Goal: Transaction & Acquisition: Obtain resource

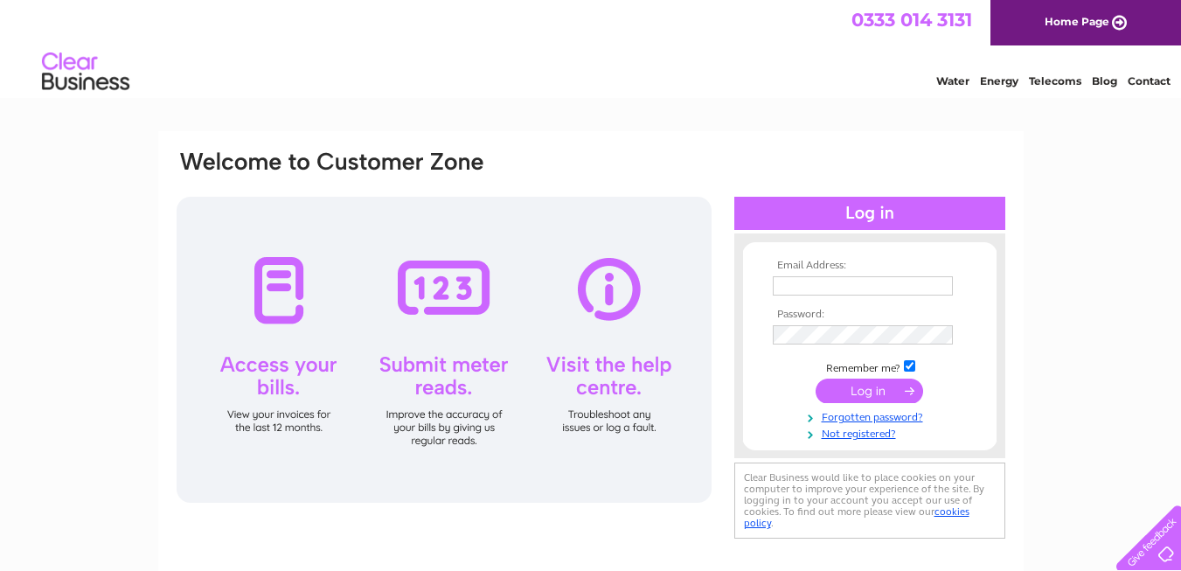
type input "mark.mrn@live.co.uk"
click at [1000, 308] on div "Email Address: mark.mrn@live.co.uk Password:" at bounding box center [870, 346] width 271 height 190
click at [884, 391] on input "submit" at bounding box center [870, 391] width 108 height 24
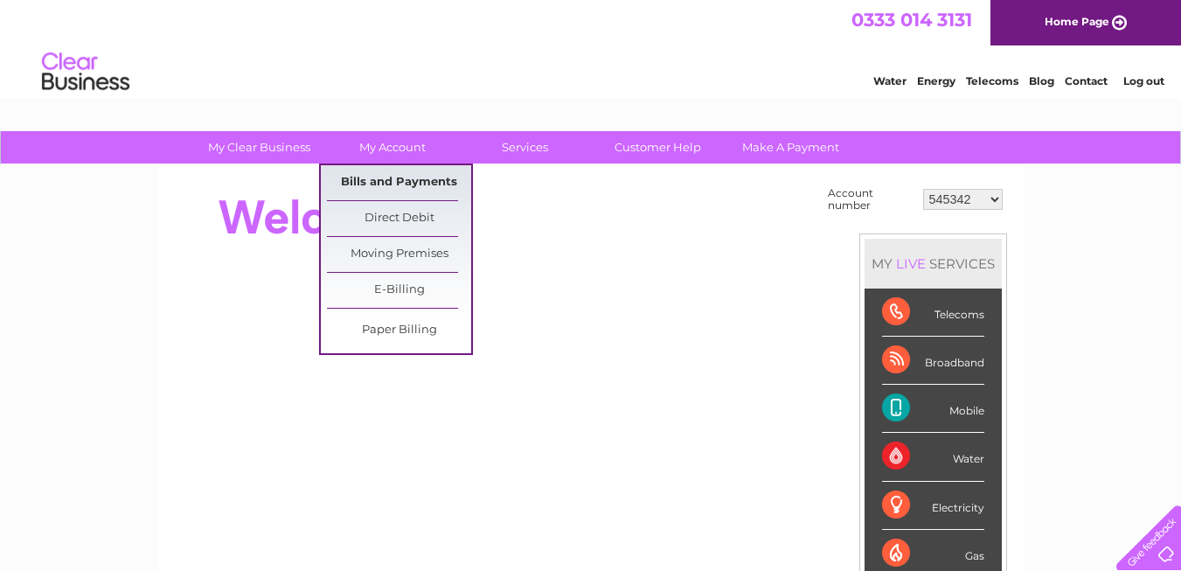
click at [410, 175] on link "Bills and Payments" at bounding box center [399, 182] width 144 height 35
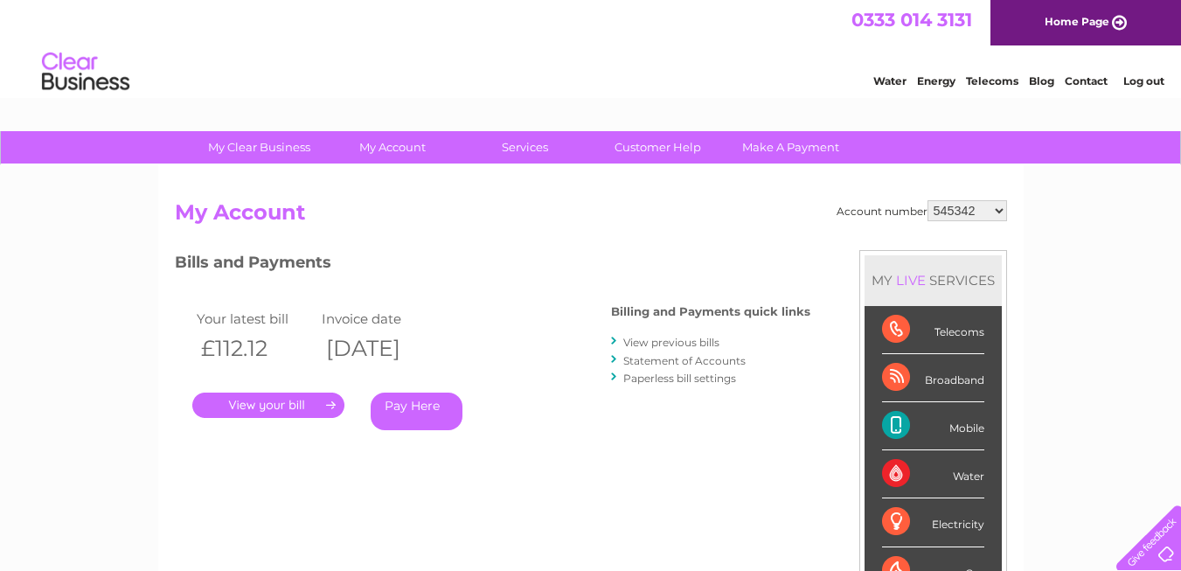
click at [288, 402] on link "." at bounding box center [268, 405] width 152 height 25
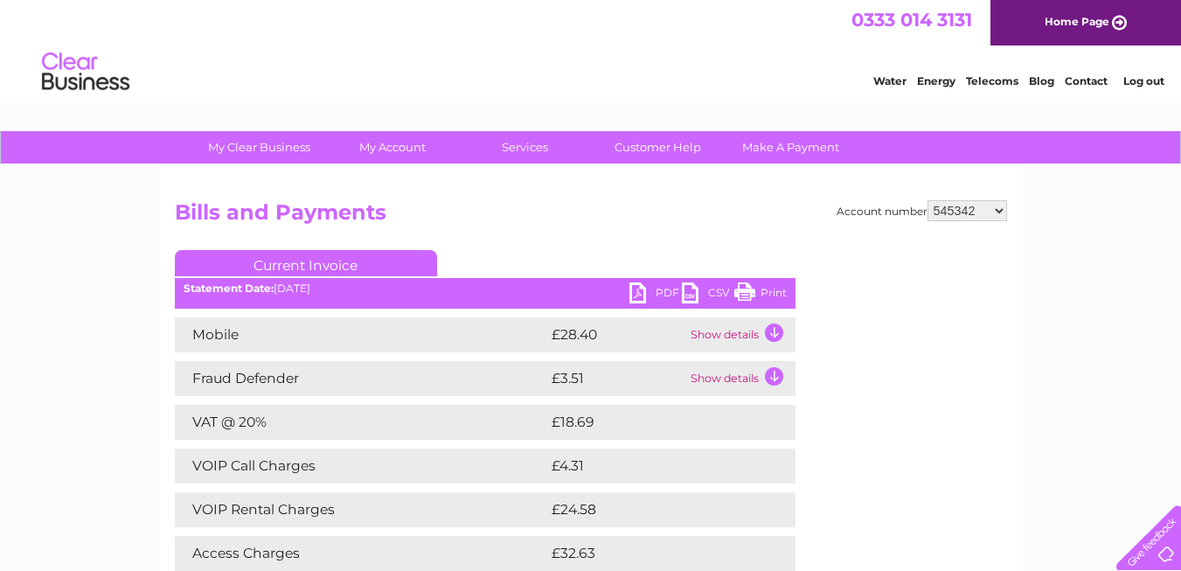
click at [662, 290] on link "PDF" at bounding box center [656, 294] width 52 height 25
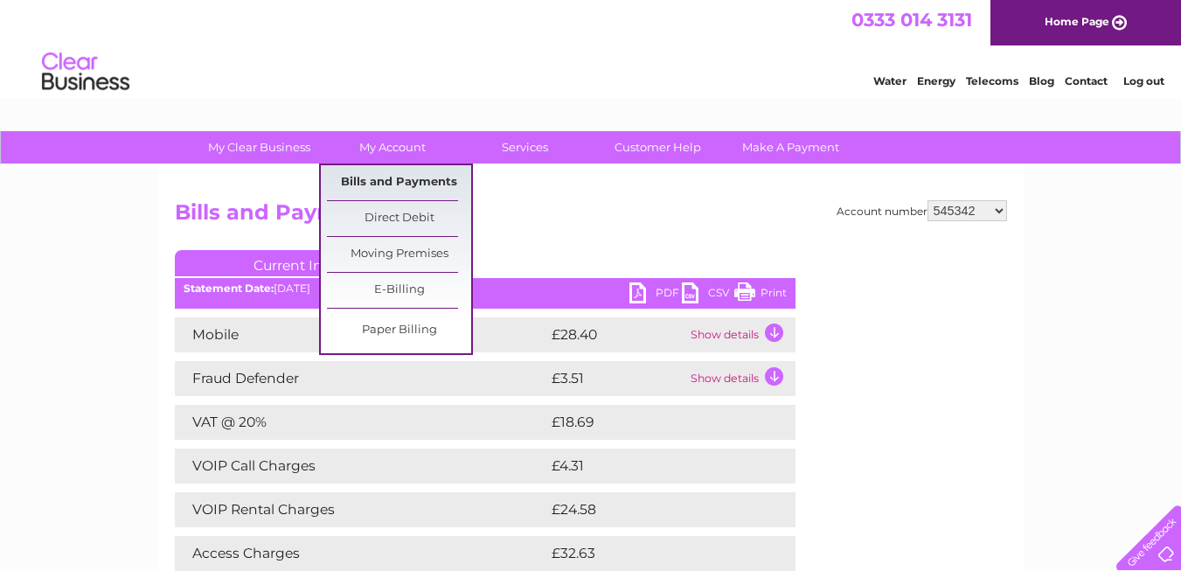
click at [415, 184] on link "Bills and Payments" at bounding box center [399, 182] width 144 height 35
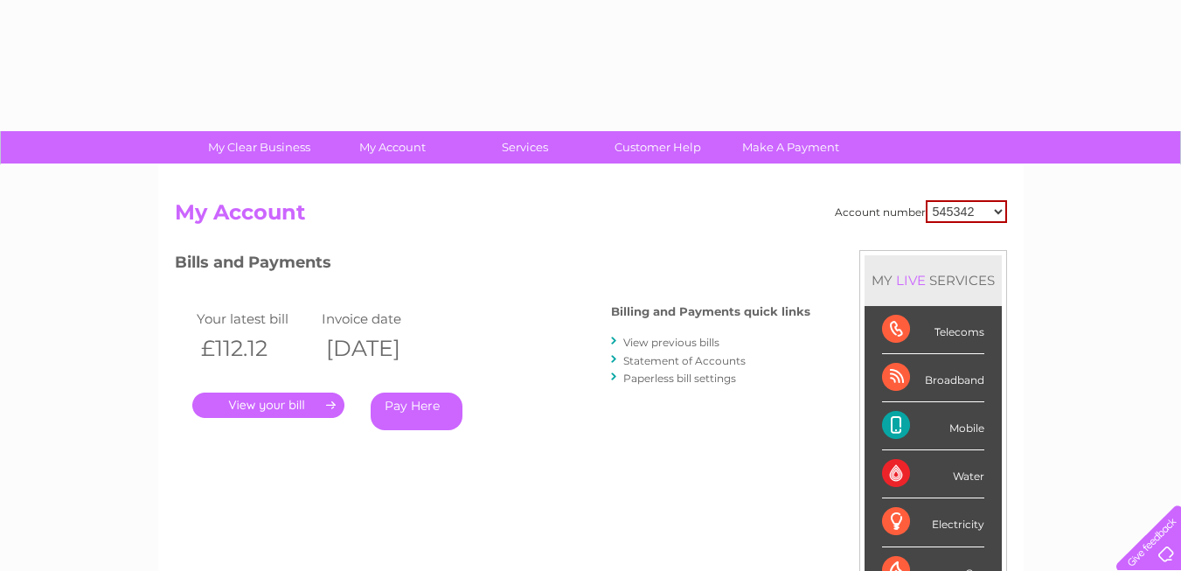
click at [717, 341] on link "View previous bills" at bounding box center [672, 342] width 96 height 13
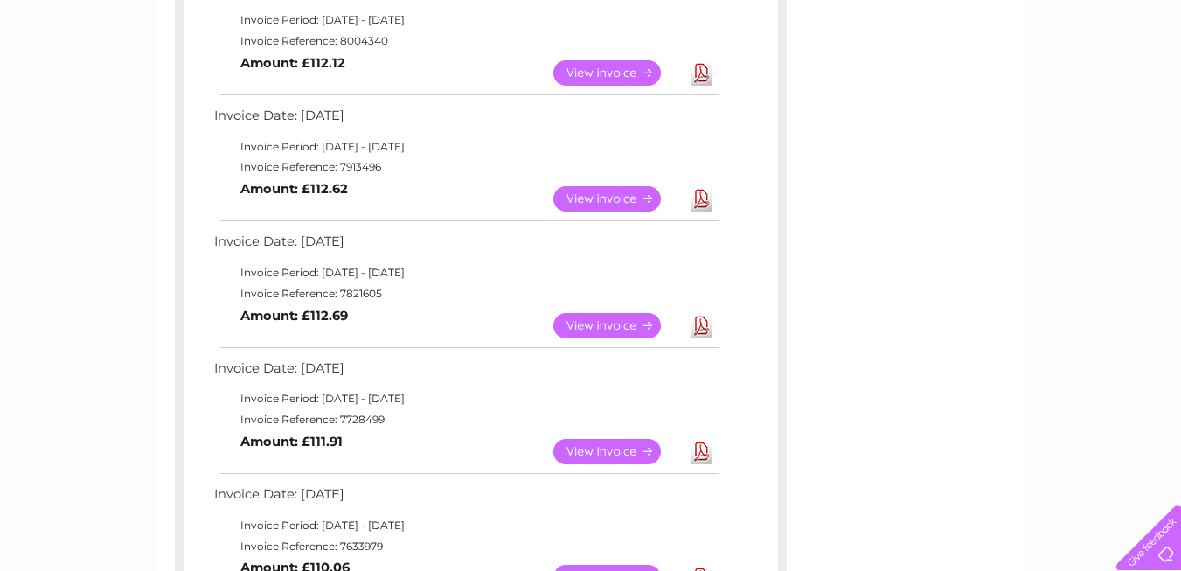
scroll to position [356, 0]
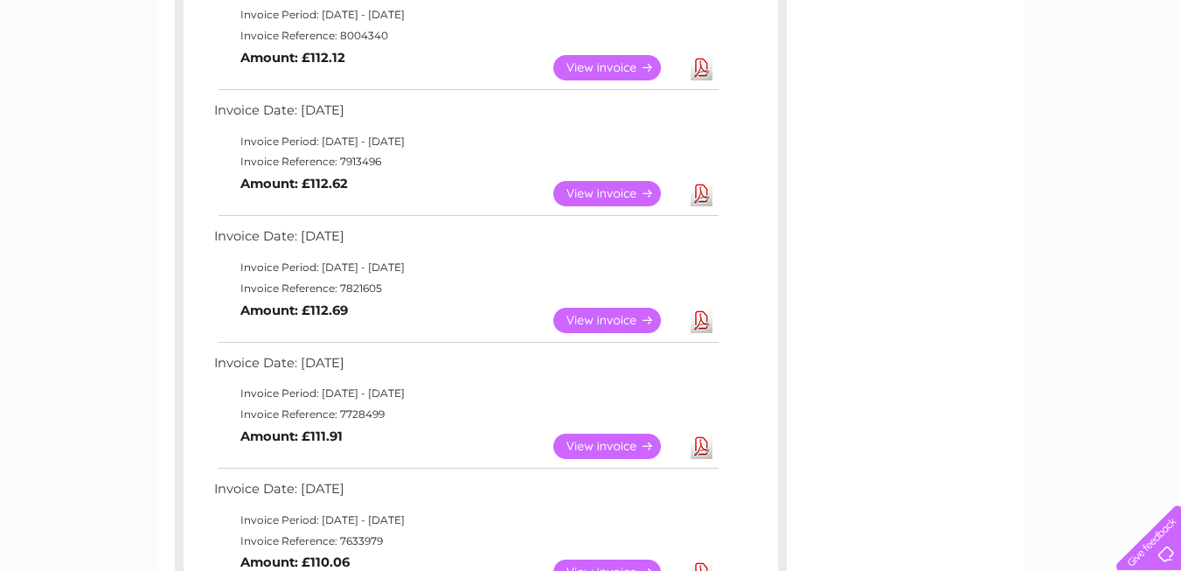
click at [702, 199] on link "Download" at bounding box center [702, 193] width 22 height 25
click at [700, 317] on link "Download" at bounding box center [702, 320] width 22 height 25
